Goal: Information Seeking & Learning: Learn about a topic

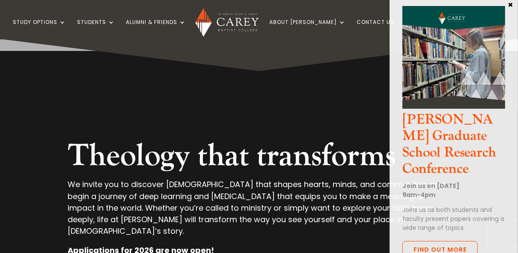
click at [509, 3] on button "×" at bounding box center [510, 4] width 9 height 8
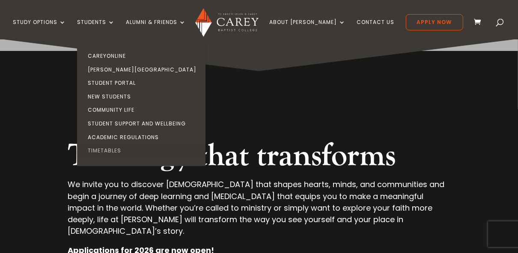
click at [119, 149] on link "Timetables" at bounding box center [143, 151] width 128 height 14
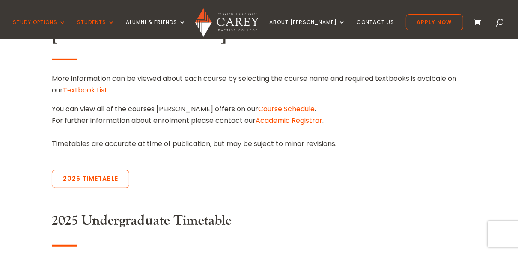
scroll to position [274, 0]
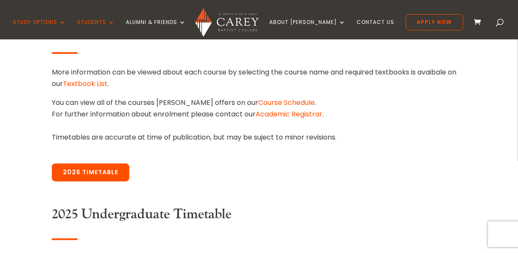
click at [83, 174] on link "2026 Timetable" at bounding box center [90, 173] width 77 height 18
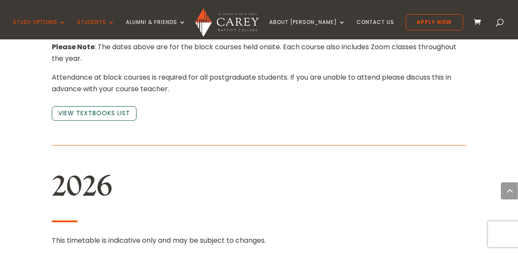
scroll to position [1842, 0]
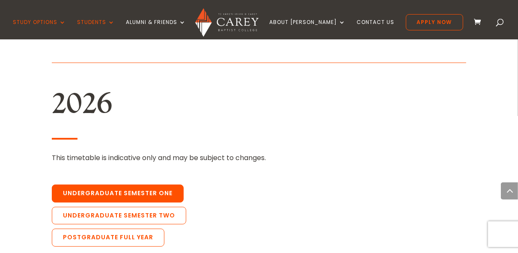
click at [126, 184] on link "Undergraduate Semester One" at bounding box center [118, 193] width 132 height 18
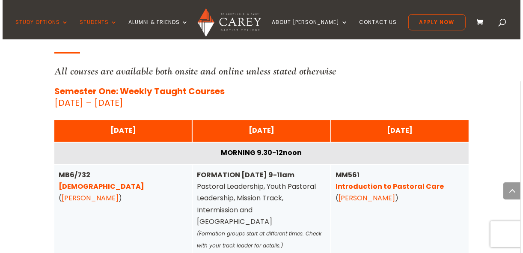
scroll to position [2097, 0]
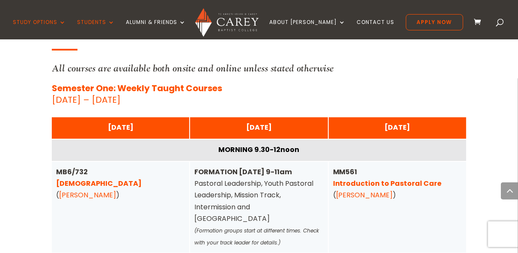
click at [81, 179] on link "[DEMOGRAPHIC_DATA]" at bounding box center [99, 184] width 86 height 10
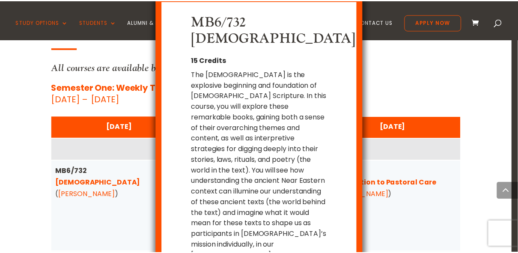
scroll to position [14, 0]
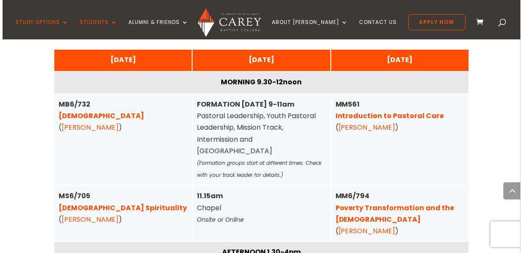
scroll to position [2166, 0]
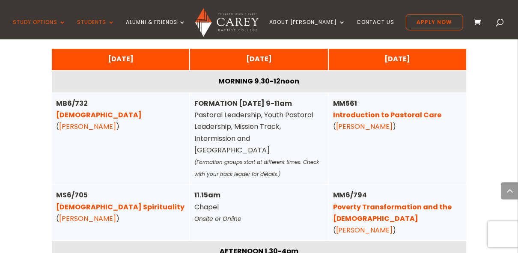
click at [103, 202] on link "Christian Spirituality" at bounding box center [120, 207] width 128 height 10
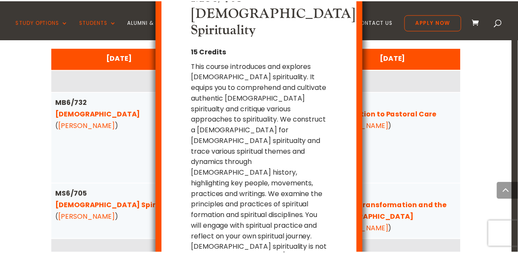
scroll to position [41, 0]
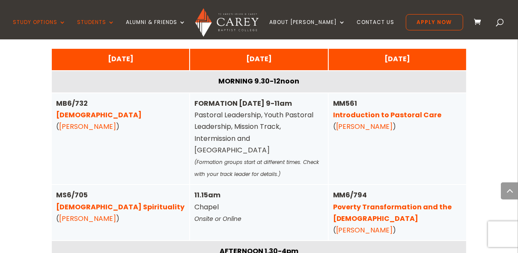
click at [365, 202] on link "Poverty Transformation and the Gospel" at bounding box center [392, 212] width 119 height 21
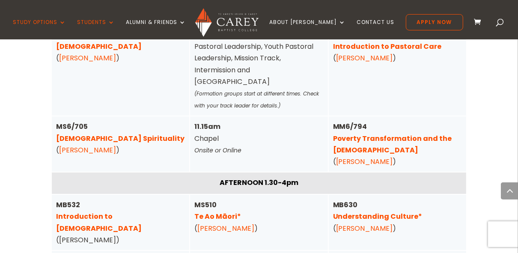
scroll to position [2268, 0]
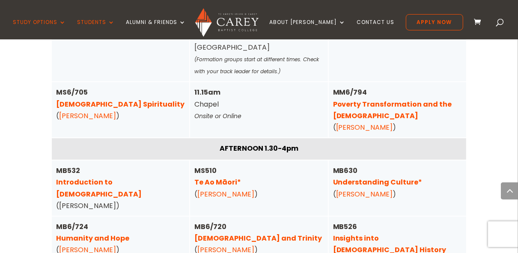
click at [356, 233] on link "Insights into Church History" at bounding box center [389, 243] width 113 height 21
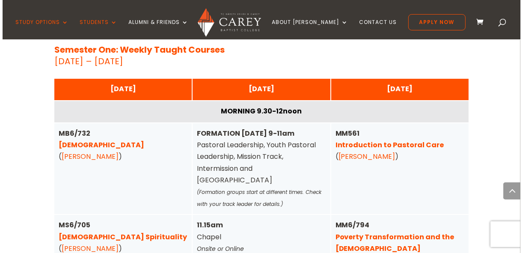
scroll to position [2131, 0]
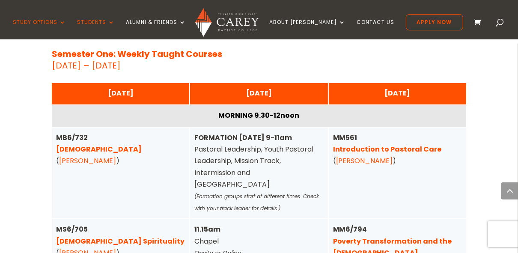
drag, startPoint x: 338, startPoint y: 213, endPoint x: 489, endPoint y: 118, distance: 178.9
click at [489, 118] on div "Home » Study » Timetables Carey Timetables More information can be viewed about…" at bounding box center [259, 92] width 518 height 3980
click at [368, 144] on link "Introduction to Pastoral Care" at bounding box center [387, 149] width 109 height 10
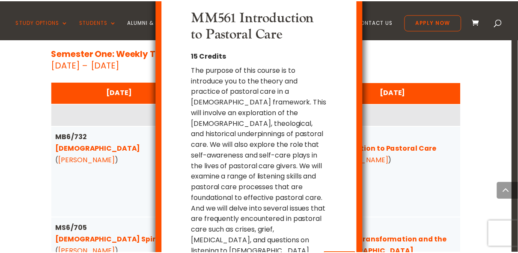
scroll to position [21, 0]
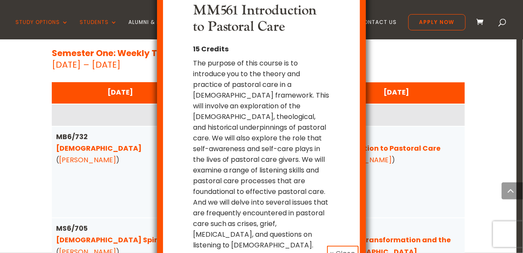
click at [341, 246] on button "x Close" at bounding box center [343, 254] width 32 height 16
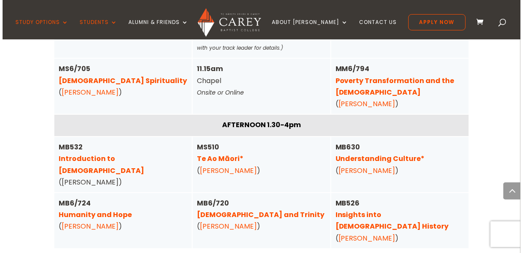
scroll to position [2303, 0]
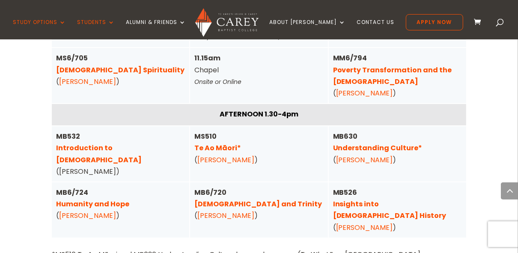
click at [223, 199] on link "Christ and Trinity" at bounding box center [258, 204] width 128 height 10
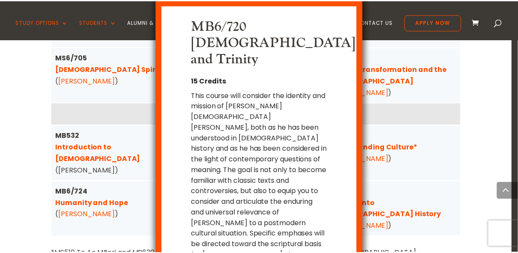
scroll to position [10, 0]
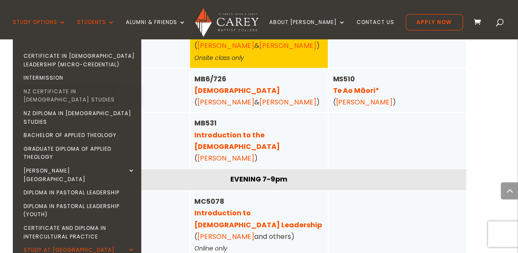
scroll to position [727, 0]
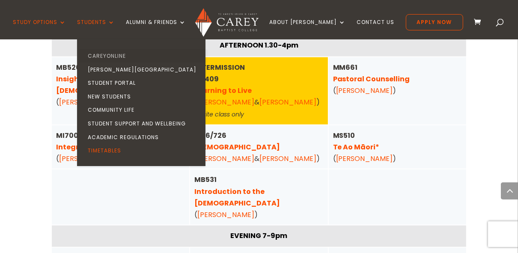
click at [125, 55] on link "CareyOnline" at bounding box center [143, 56] width 128 height 14
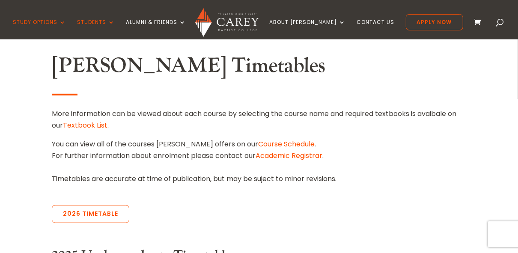
scroll to position [240, 0]
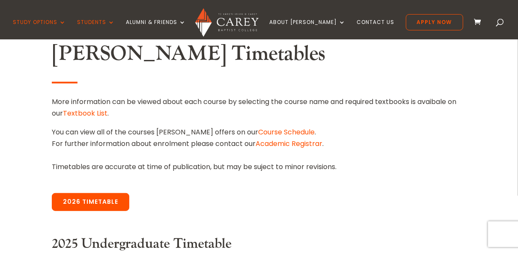
click at [92, 202] on link "2026 Timetable" at bounding box center [90, 202] width 77 height 18
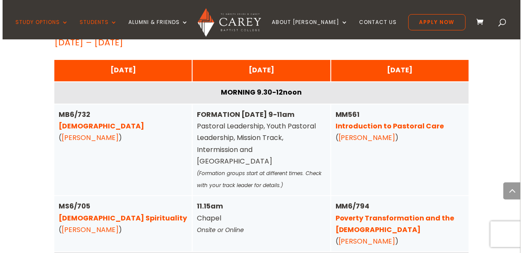
scroll to position [2145, 0]
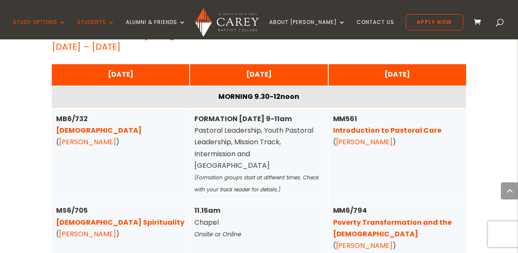
click at [79, 125] on link "[DEMOGRAPHIC_DATA]" at bounding box center [99, 130] width 86 height 10
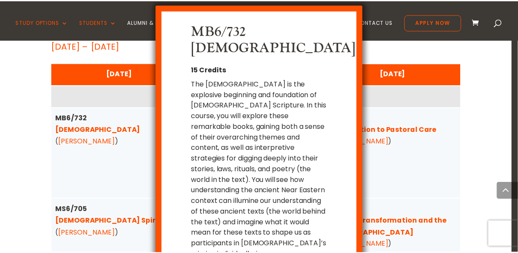
scroll to position [14, 0]
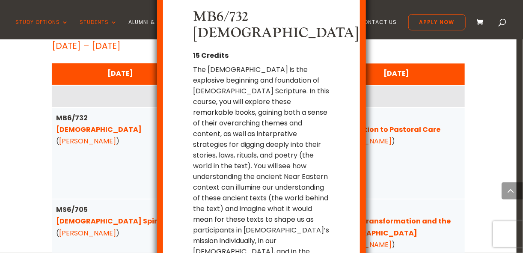
click at [491, 70] on div "MB6/732 Pentateuch 15 Credits The Pentateuch is the explosive beginning and fou…" at bounding box center [261, 126] width 523 height 253
click at [481, 96] on div "MB6/732 Pentateuch 15 Credits The Pentateuch is the explosive beginning and fou…" at bounding box center [261, 126] width 523 height 253
drag, startPoint x: 353, startPoint y: 239, endPoint x: 342, endPoint y: 233, distance: 12.1
